Goal: Task Accomplishment & Management: Use online tool/utility

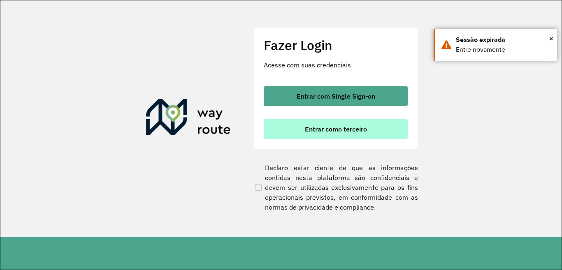
click at [326, 127] on span "Entrar como terceiro" at bounding box center [336, 129] width 62 height 7
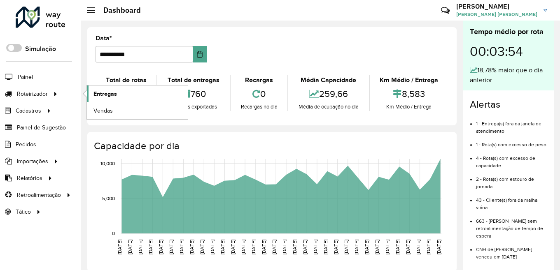
click at [109, 91] on span "Entregas" at bounding box center [104, 94] width 23 height 9
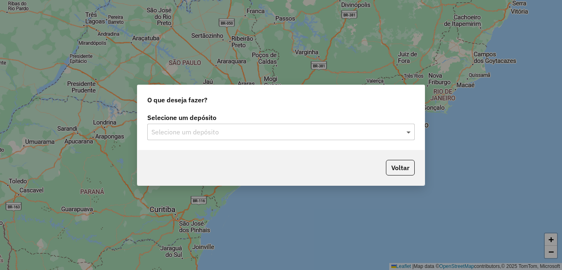
click at [411, 135] on span at bounding box center [410, 132] width 10 height 10
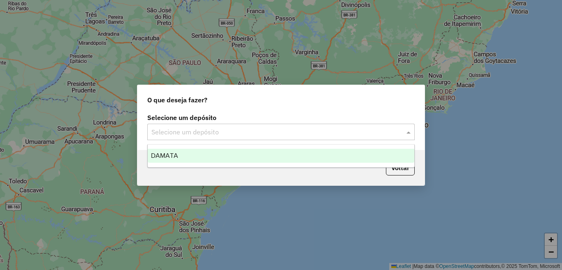
click at [332, 156] on div "DAMATA" at bounding box center [281, 156] width 267 height 14
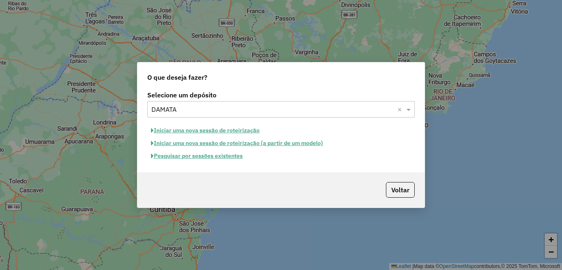
click at [222, 158] on button "Pesquisar por sessões existentes" at bounding box center [196, 156] width 99 height 13
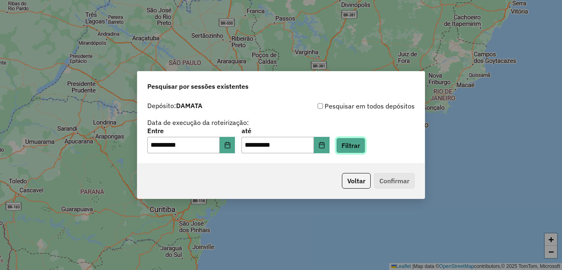
click at [365, 143] on button "Filtrar" at bounding box center [350, 146] width 29 height 16
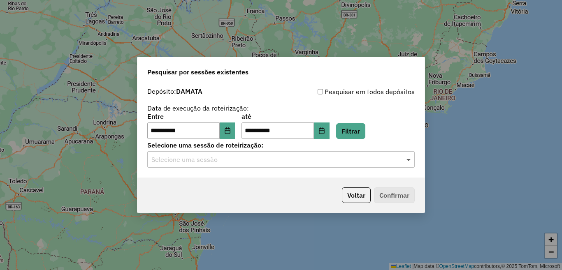
click at [410, 160] on span at bounding box center [410, 160] width 10 height 10
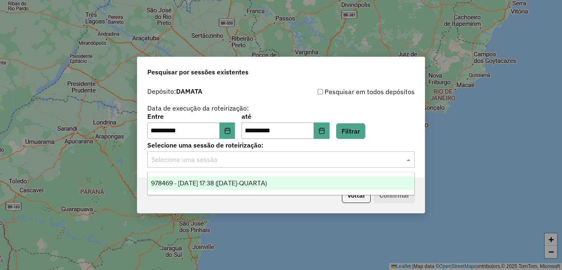
click at [267, 180] on span "978469 - 13/08/2025 17:38 (13/08/25-QUARTA)" at bounding box center [209, 183] width 116 height 7
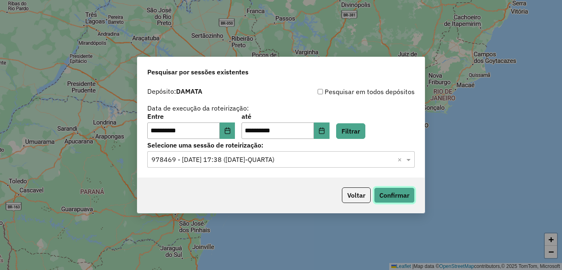
click at [401, 196] on button "Confirmar" at bounding box center [394, 196] width 41 height 16
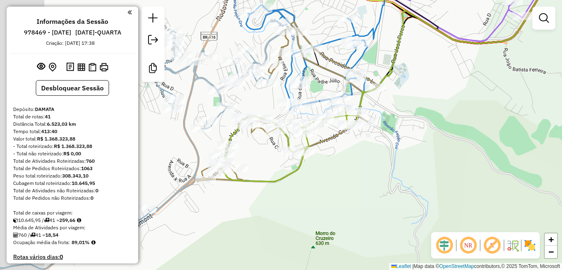
drag, startPoint x: 213, startPoint y: 82, endPoint x: 278, endPoint y: 115, distance: 73.1
click at [277, 106] on div "Janela de atendimento Grade de atendimento Capacidade Transportadoras Veículos …" at bounding box center [281, 135] width 562 height 270
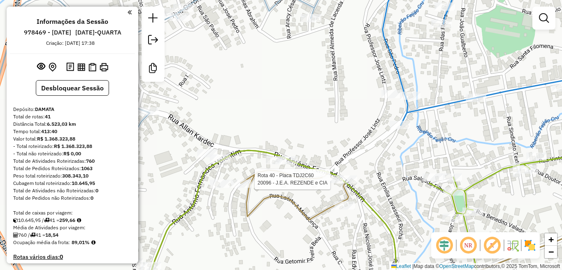
select select "**********"
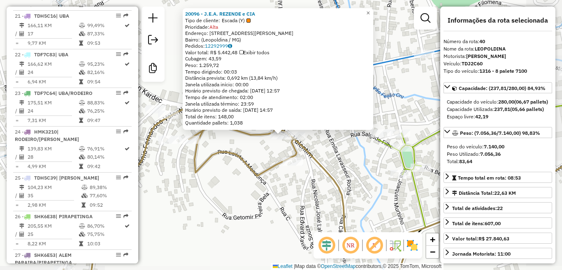
scroll to position [1819, 0]
